Goal: Information Seeking & Learning: Learn about a topic

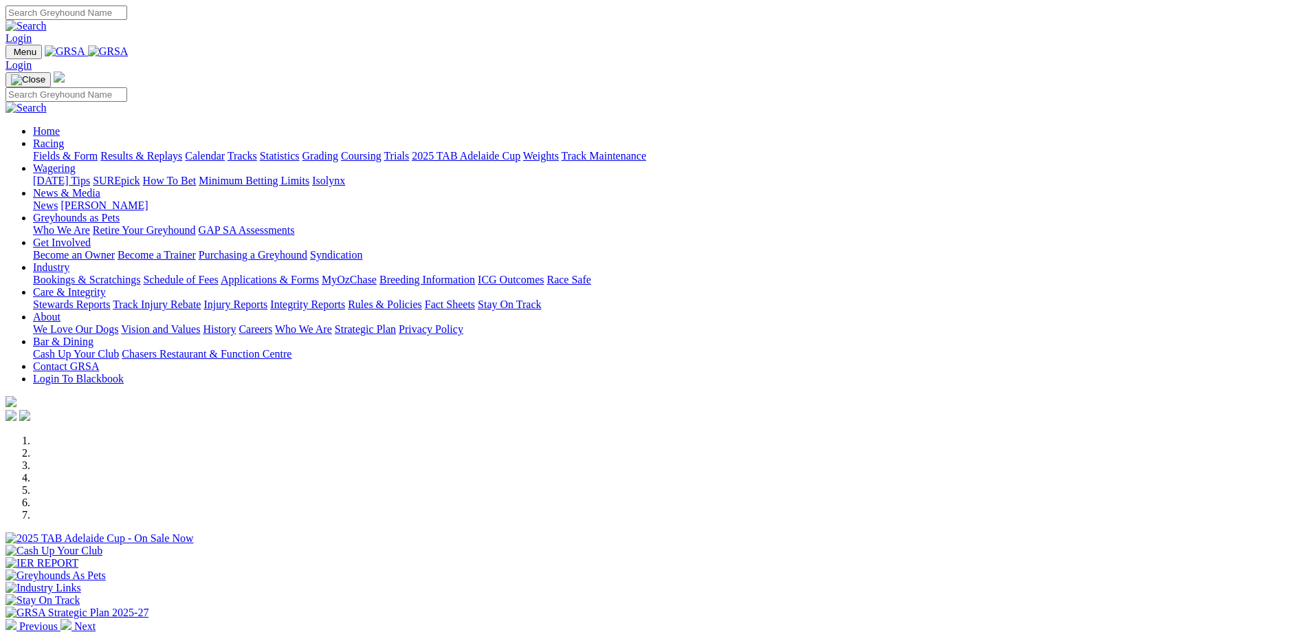
scroll to position [206, 0]
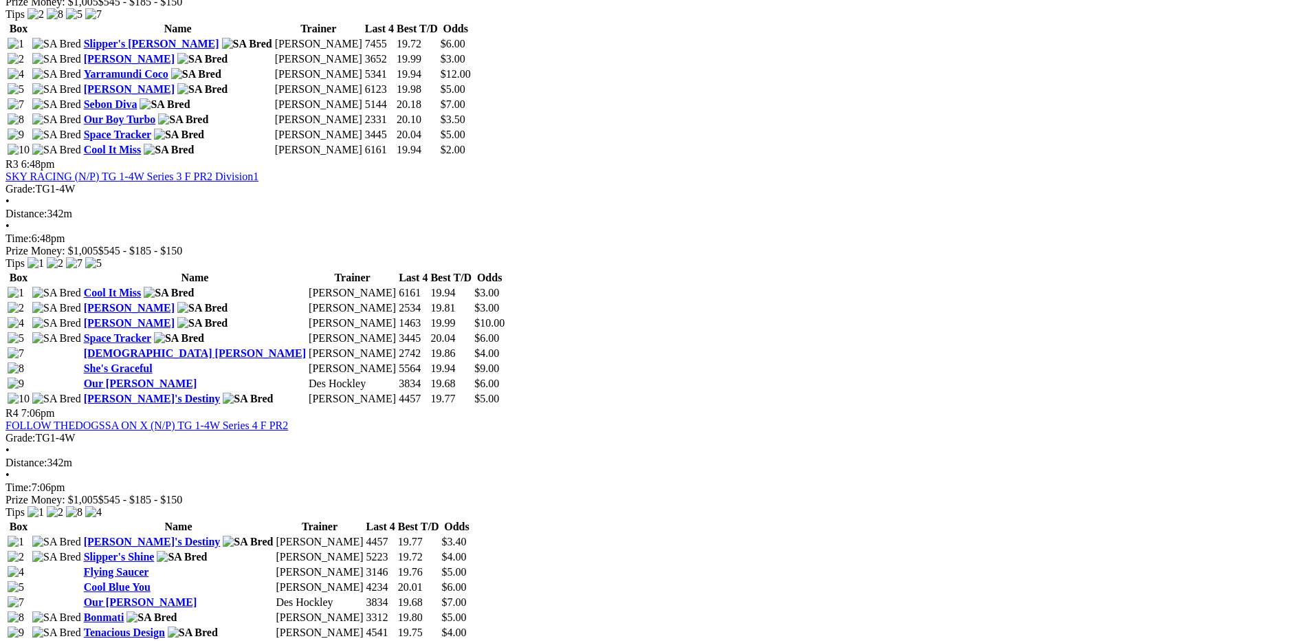
scroll to position [1100, 0]
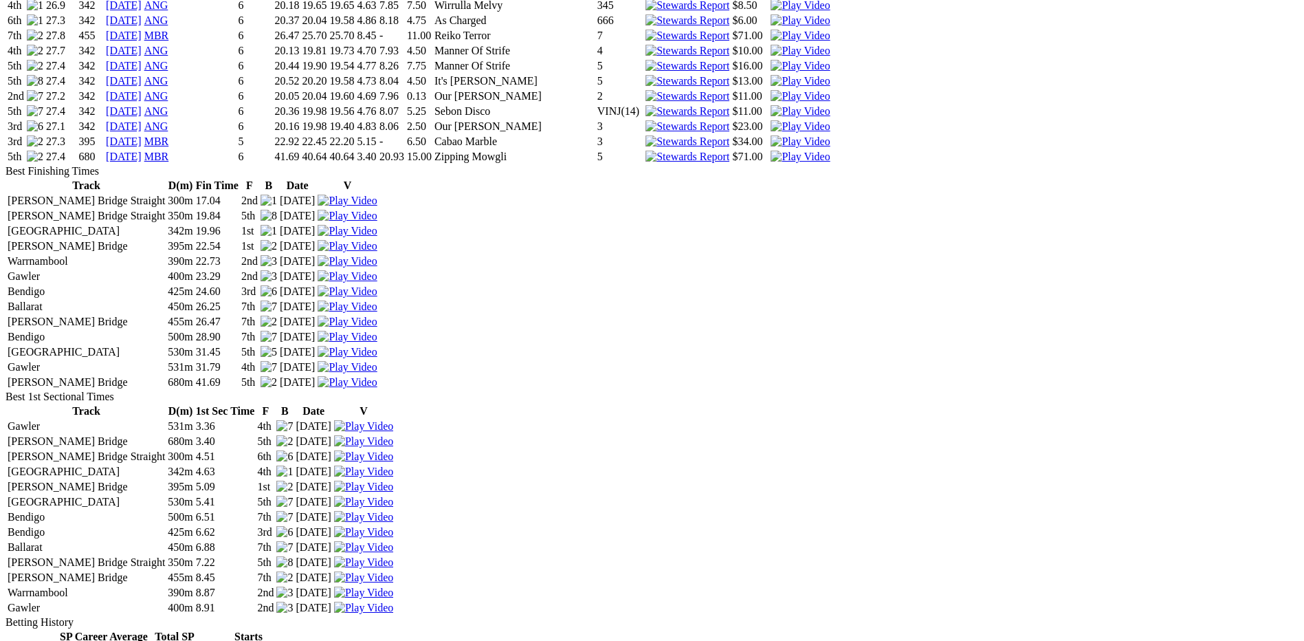
scroll to position [2031, 0]
